Goal: Information Seeking & Learning: Learn about a topic

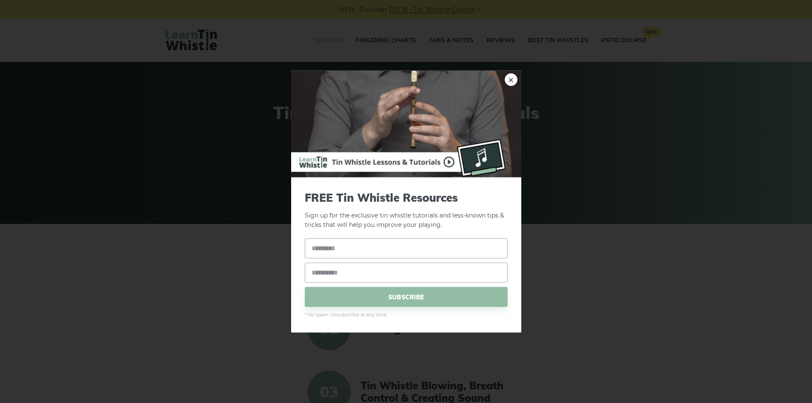
click at [451, 159] on img at bounding box center [406, 123] width 230 height 107
click at [509, 79] on link "×" at bounding box center [511, 79] width 13 height 13
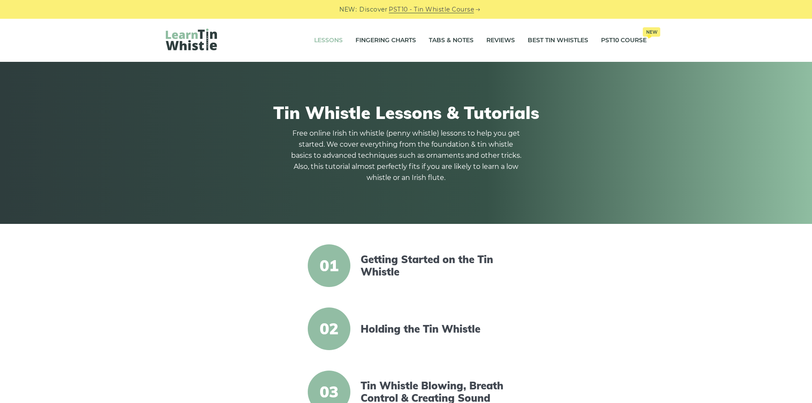
click at [314, 35] on link "Lessons" at bounding box center [328, 40] width 29 height 21
click at [388, 258] on link "Getting Started on the Tin Whistle" at bounding box center [433, 265] width 147 height 25
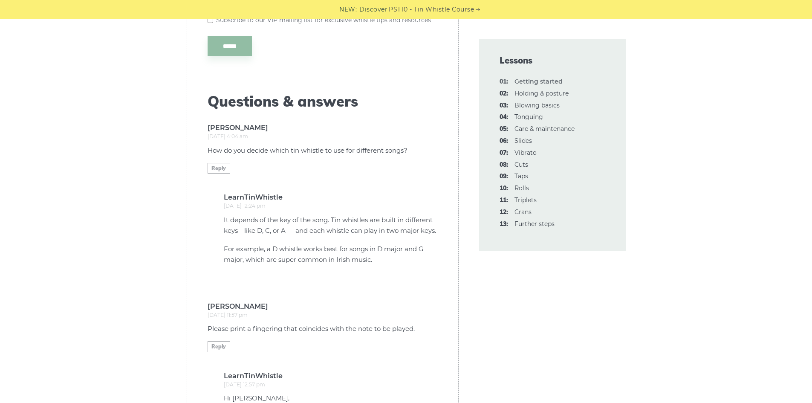
scroll to position [2514, 0]
